Goal: Information Seeking & Learning: Learn about a topic

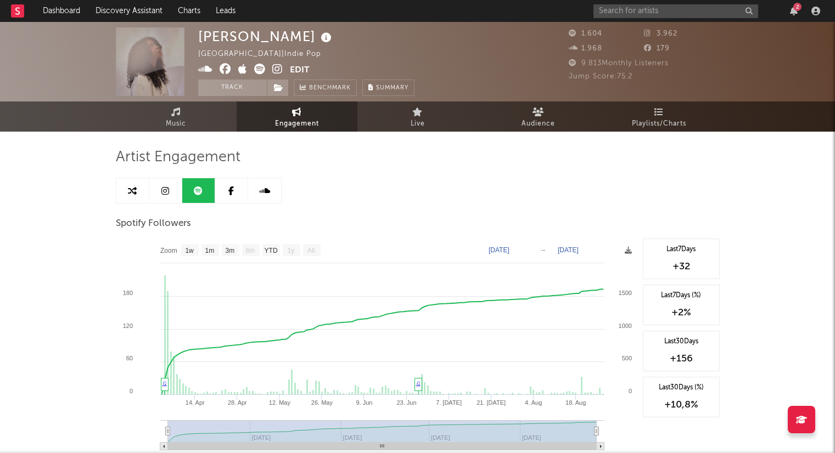
select select "1w"
click at [683, 3] on div "2" at bounding box center [708, 11] width 230 height 22
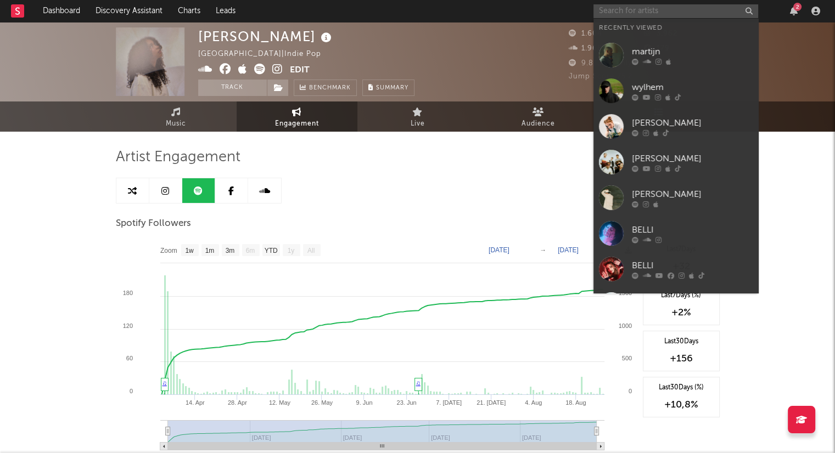
click at [677, 12] on input "text" at bounding box center [675, 11] width 165 height 14
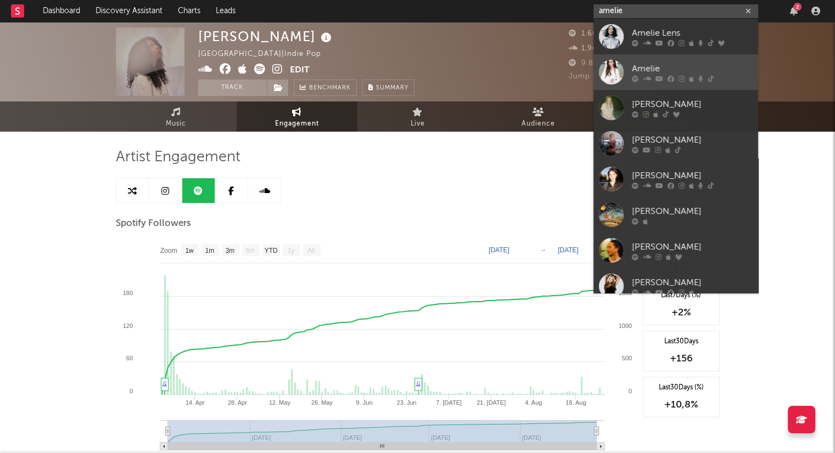
type input "amelie"
click at [697, 69] on div "Amelie" at bounding box center [692, 68] width 121 height 13
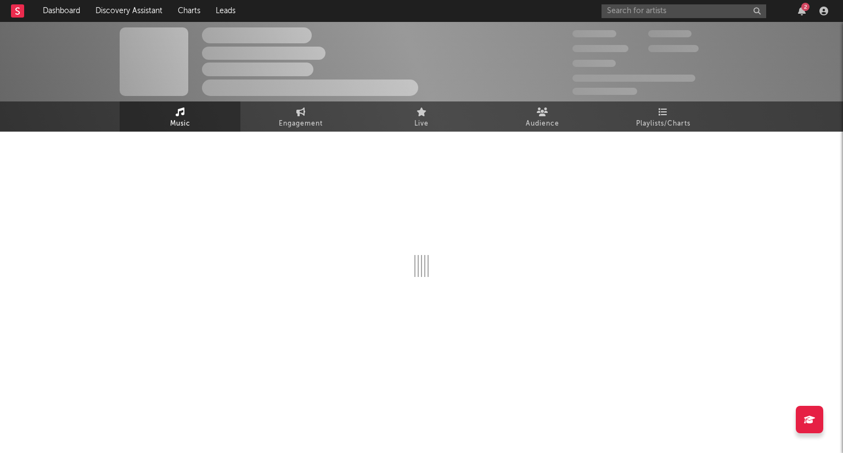
select select "1w"
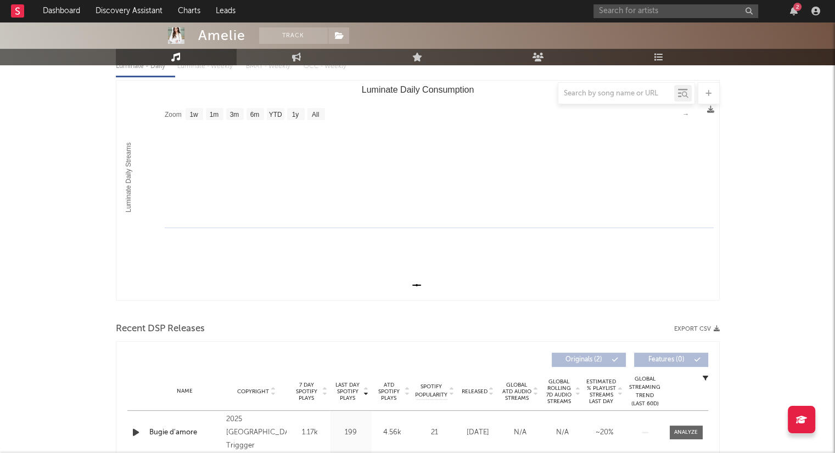
scroll to position [55, 0]
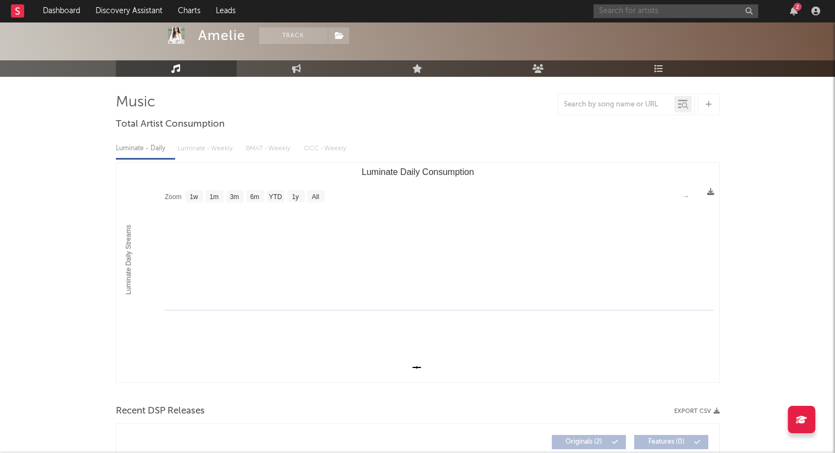
click at [661, 14] on input "text" at bounding box center [675, 11] width 165 height 14
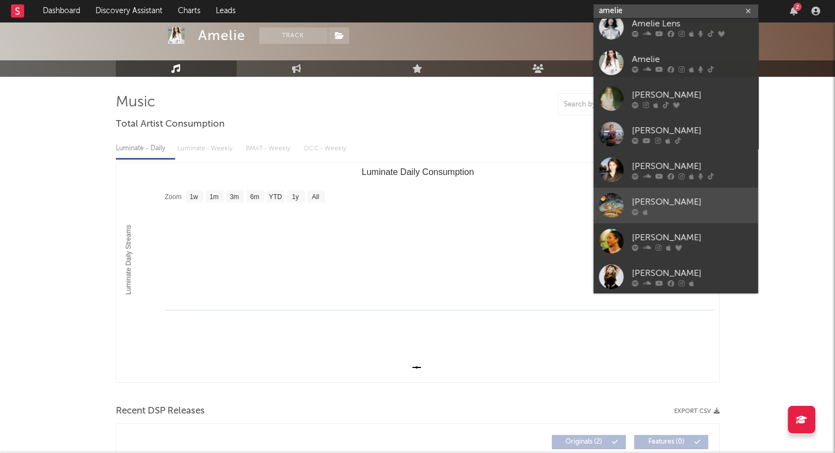
scroll to position [0, 0]
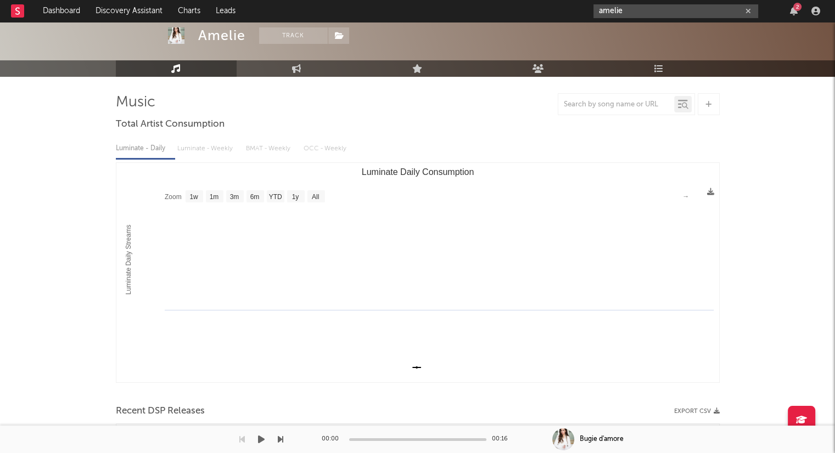
type input "amelie"
